Goal: Task Accomplishment & Management: Manage account settings

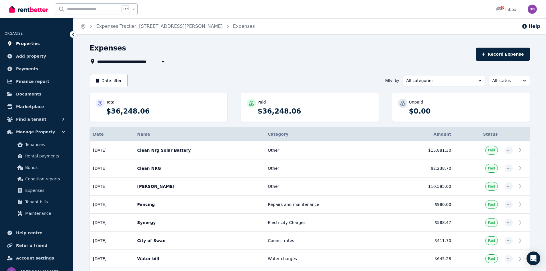
click at [32, 44] on span "Properties" at bounding box center [28, 43] width 24 height 7
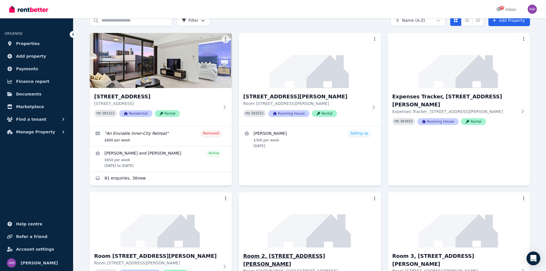
scroll to position [86, 0]
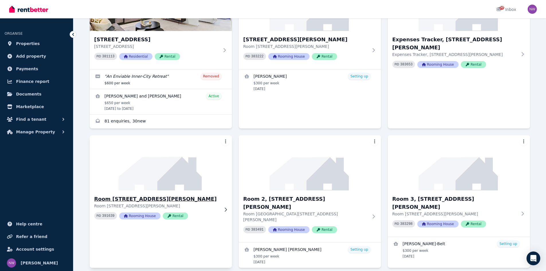
click at [136, 199] on h3 "Room [STREET_ADDRESS][PERSON_NAME]" at bounding box center [156, 199] width 125 height 8
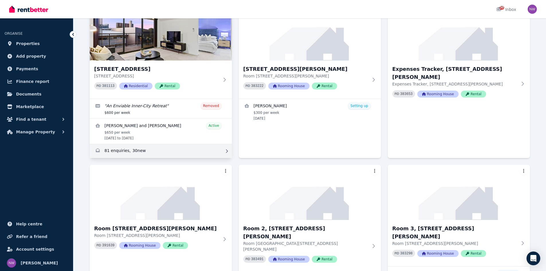
scroll to position [115, 0]
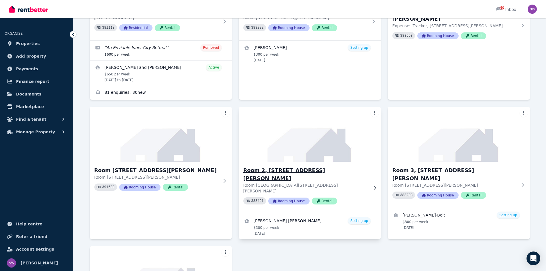
click at [271, 167] on h3 "Room 2, [STREET_ADDRESS][PERSON_NAME]" at bounding box center [305, 174] width 125 height 16
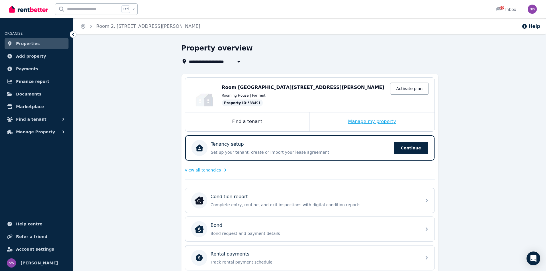
click at [362, 120] on div "Manage my property" at bounding box center [372, 121] width 125 height 19
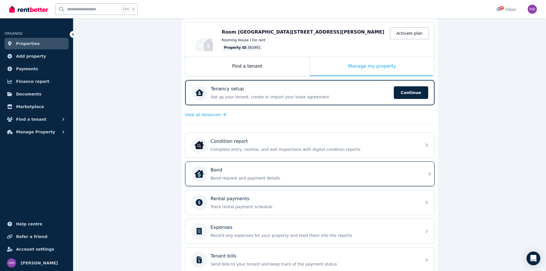
scroll to position [57, 0]
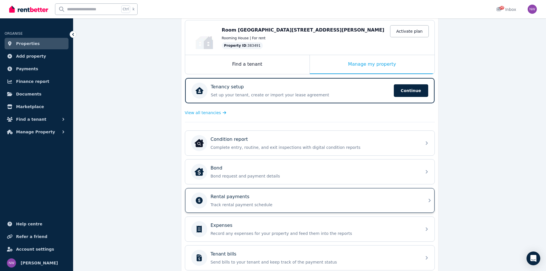
click at [228, 201] on div "Rental payments Track rental payment schedule" at bounding box center [314, 200] width 207 height 14
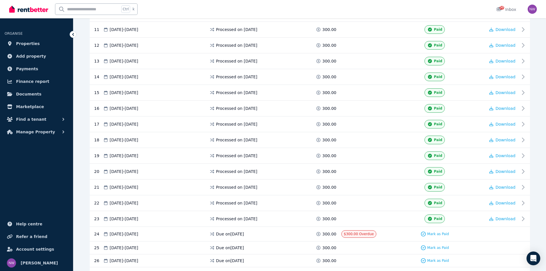
scroll to position [287, 0]
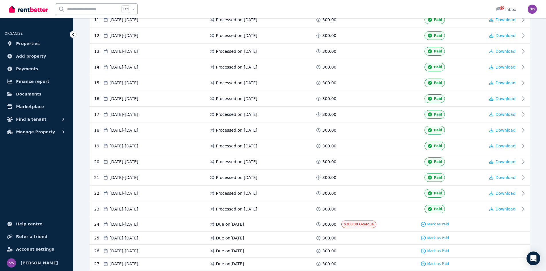
click at [434, 223] on span "Mark as Paid" at bounding box center [438, 224] width 22 height 5
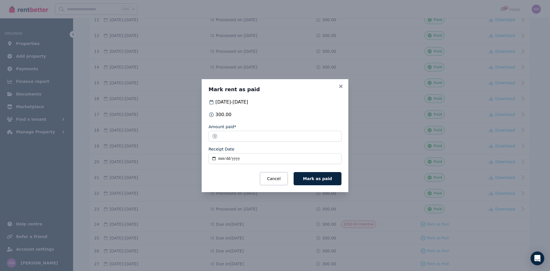
click at [224, 158] on input "Receipt Date" at bounding box center [275, 158] width 133 height 11
type input "**********"
click at [314, 181] on button "Mark as paid" at bounding box center [318, 178] width 48 height 13
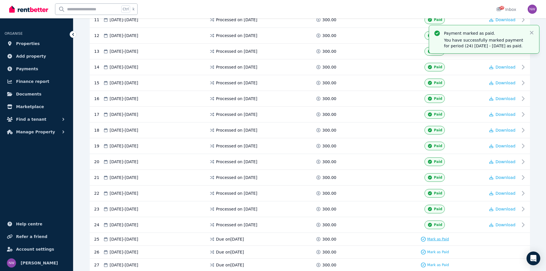
click at [432, 237] on span "Mark as Paid" at bounding box center [438, 239] width 22 height 5
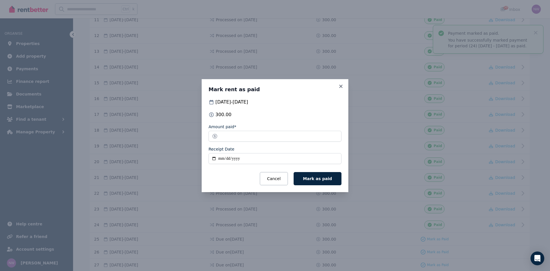
click at [224, 161] on input "Receipt Date" at bounding box center [275, 158] width 133 height 11
type input "**********"
click at [316, 180] on span "Mark as paid" at bounding box center [317, 178] width 29 height 5
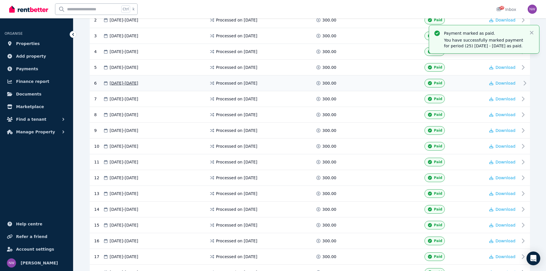
scroll to position [143, 0]
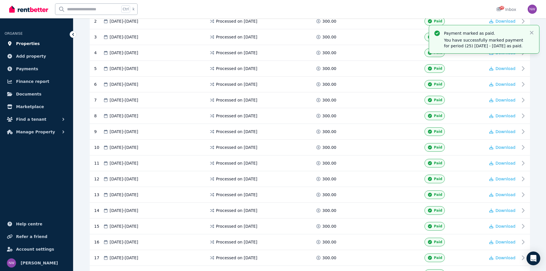
click at [30, 40] on span "Properties" at bounding box center [28, 43] width 24 height 7
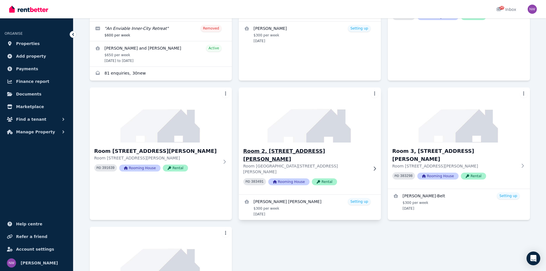
scroll to position [172, 0]
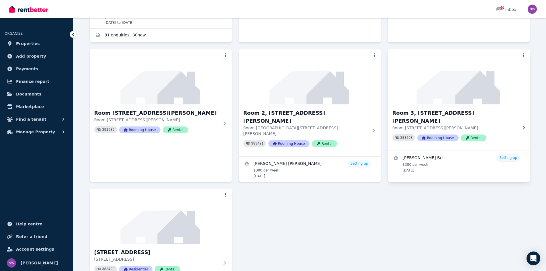
click at [437, 113] on h3 "Room 3, [STREET_ADDRESS][PERSON_NAME]" at bounding box center [454, 117] width 125 height 16
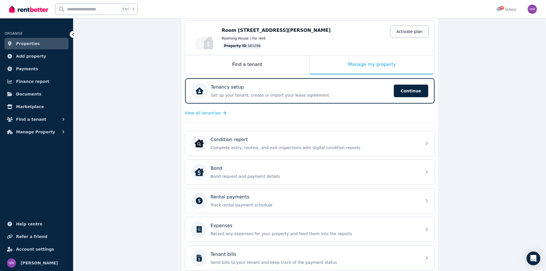
scroll to position [57, 0]
click at [352, 64] on div "Manage my property" at bounding box center [372, 64] width 125 height 19
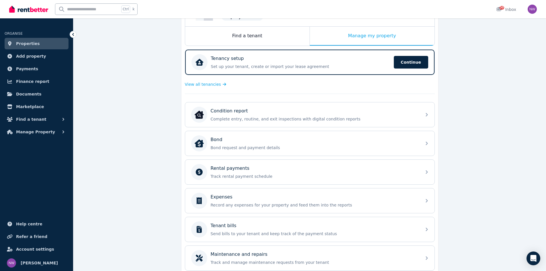
scroll to position [86, 0]
click at [243, 170] on p "Rental payments" at bounding box center [230, 167] width 39 height 7
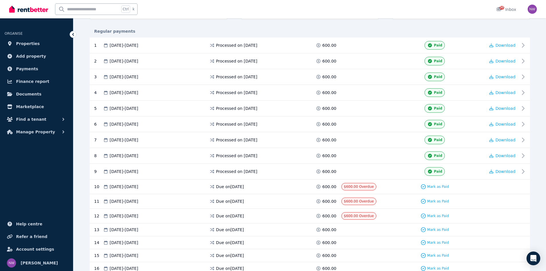
scroll to position [115, 0]
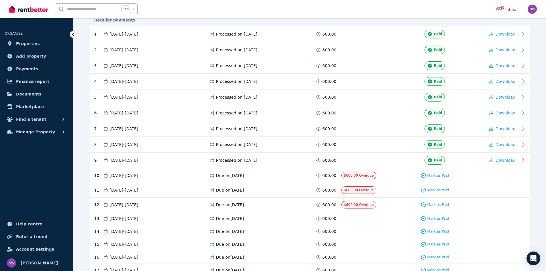
click at [432, 177] on span "Mark as Paid" at bounding box center [438, 175] width 22 height 5
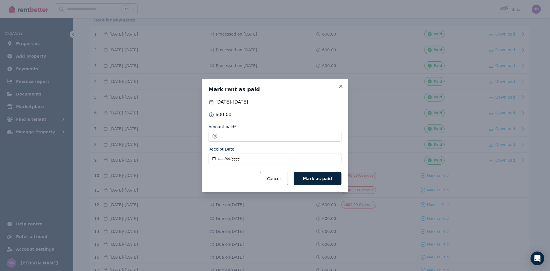
click at [216, 161] on input "Receipt Date" at bounding box center [275, 158] width 133 height 11
type input "**********"
click at [324, 178] on span "Mark as paid" at bounding box center [317, 178] width 29 height 5
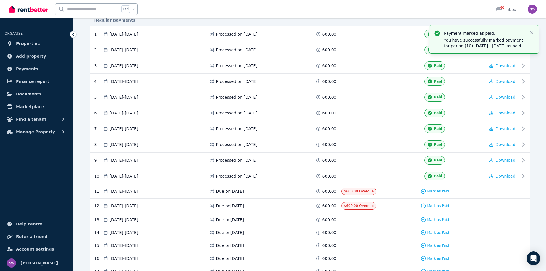
click at [429, 190] on span "Mark as Paid" at bounding box center [438, 191] width 22 height 5
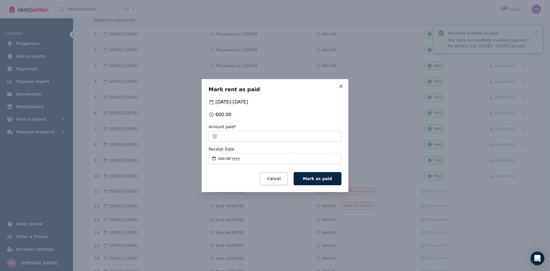
click at [223, 158] on input "Receipt Date" at bounding box center [275, 158] width 133 height 11
click at [216, 159] on input "Receipt Date" at bounding box center [275, 158] width 133 height 11
click at [220, 160] on input "Receipt Date" at bounding box center [275, 158] width 133 height 11
type input "**********"
click at [321, 181] on button "Mark as paid" at bounding box center [318, 178] width 48 height 13
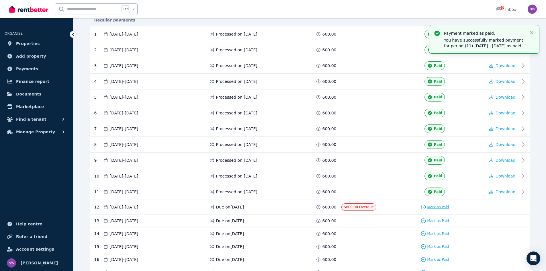
click at [432, 205] on span "Mark as Paid" at bounding box center [438, 207] width 22 height 5
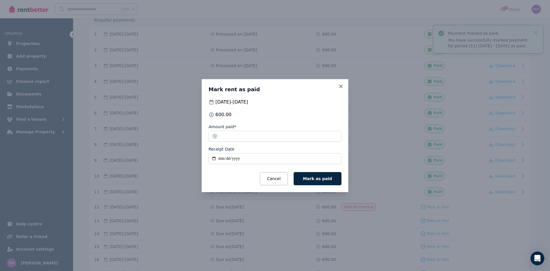
click at [222, 159] on input "Receipt Date" at bounding box center [275, 158] width 133 height 11
type input "**********"
click at [311, 177] on span "Mark as paid" at bounding box center [317, 178] width 29 height 5
